Goal: Task Accomplishment & Management: Manage account settings

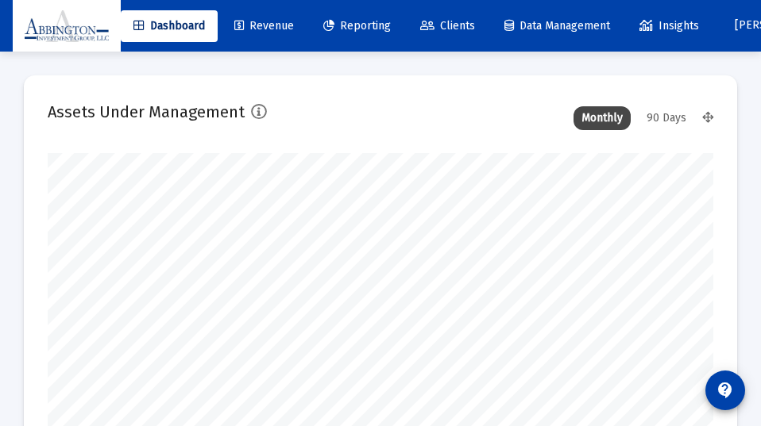
type input "[DATE]"
click at [666, 116] on div "90 Days" at bounding box center [667, 118] width 56 height 24
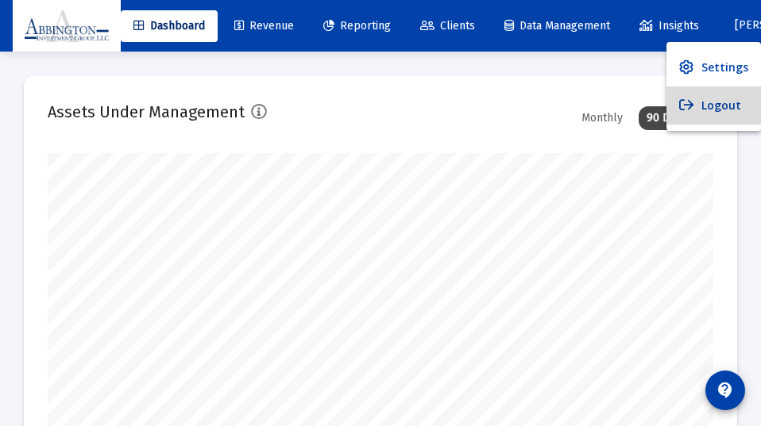
click at [720, 104] on button "Logout" at bounding box center [713, 106] width 95 height 38
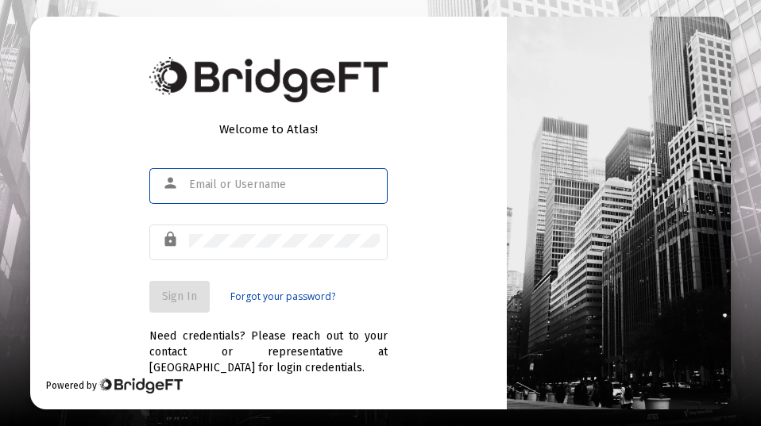
click at [199, 176] on div at bounding box center [284, 184] width 191 height 39
click at [201, 187] on input "text" at bounding box center [284, 185] width 191 height 13
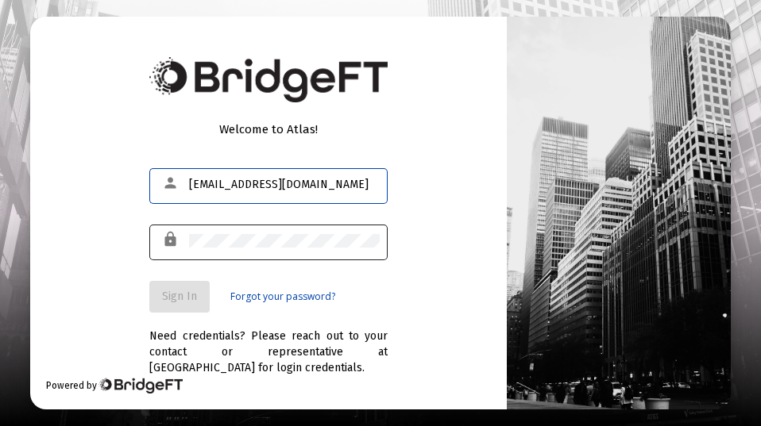
type input "[EMAIL_ADDRESS][DOMAIN_NAME]"
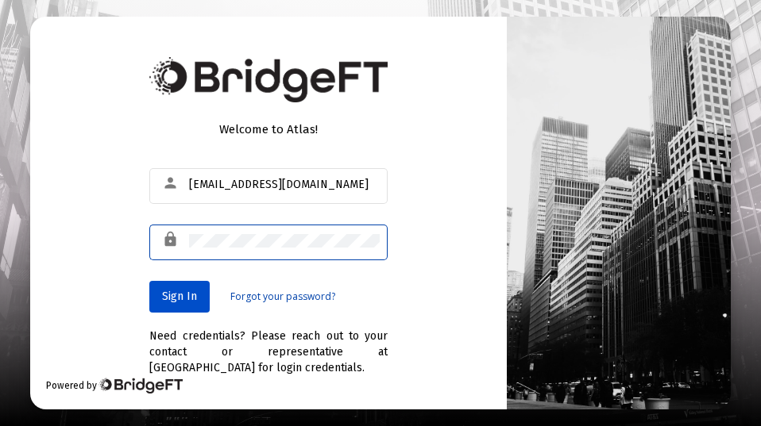
click at [179, 294] on span "Sign In" at bounding box center [179, 297] width 35 height 14
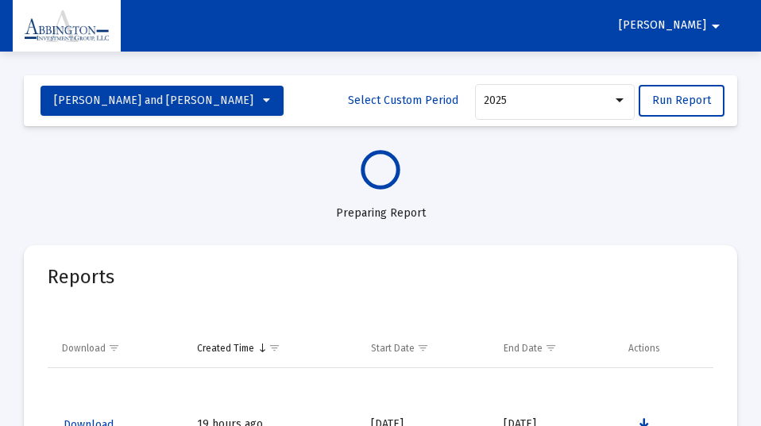
select select "View all"
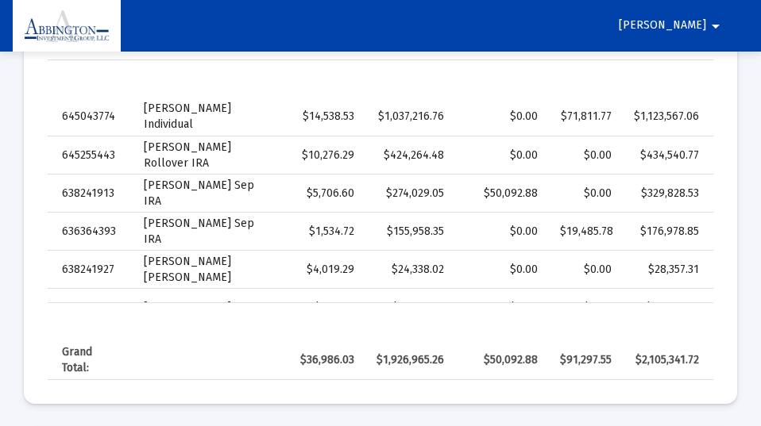
scroll to position [904, 0]
